Goal: Check status

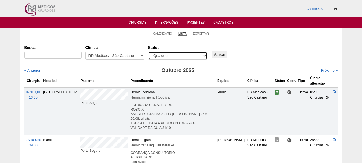
click at [170, 59] on select "- Qualquer - Reservada Confirmada Suspensa Cancelada" at bounding box center [177, 55] width 59 height 8
select select "conf"
click at [148, 51] on select "- Qualquer - Reservada Confirmada Suspensa Cancelada" at bounding box center [177, 55] width 59 height 8
click at [220, 59] on div "Busca [GEOGRAPHIC_DATA] - Qualquer - 6R Alphaville Assunção Bartira Brasil Chri…" at bounding box center [180, 52] width 313 height 19
click at [221, 53] on input "Aplicar" at bounding box center [220, 54] width 16 height 7
